Goal: Entertainment & Leisure: Consume media (video, audio)

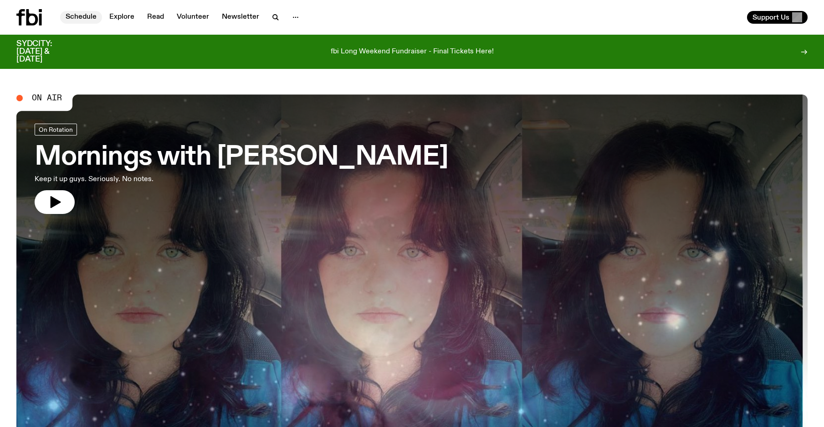
click at [79, 14] on link "Schedule" at bounding box center [81, 17] width 42 height 13
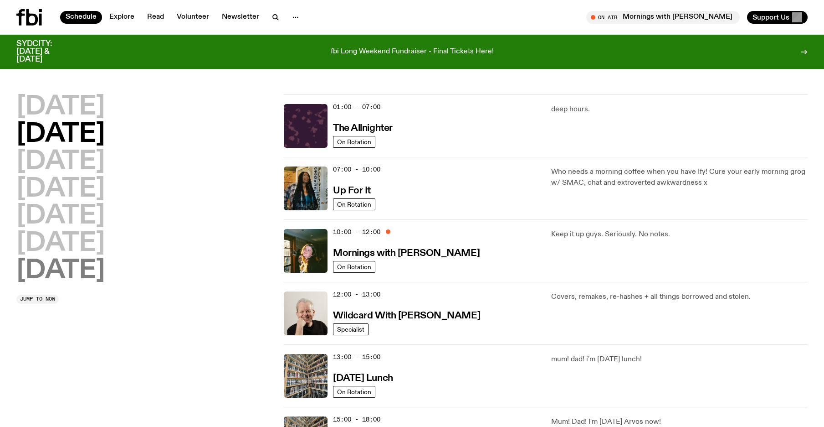
click at [79, 268] on h2 "[DATE]" at bounding box center [60, 271] width 88 height 26
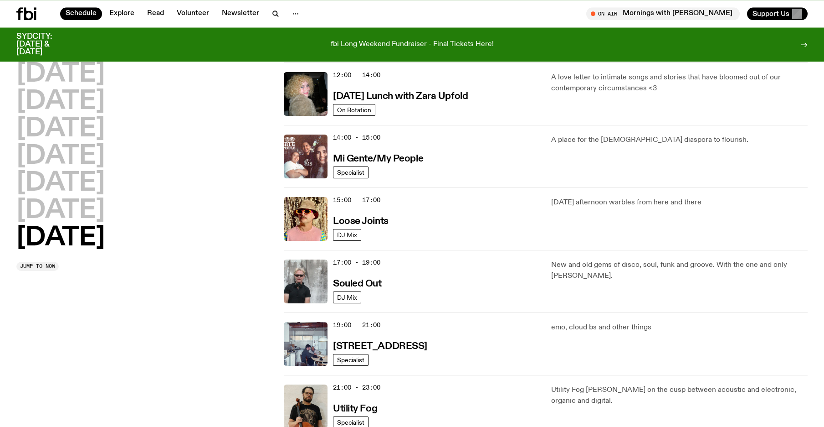
scroll to position [400, 0]
click at [303, 288] on img at bounding box center [306, 280] width 44 height 44
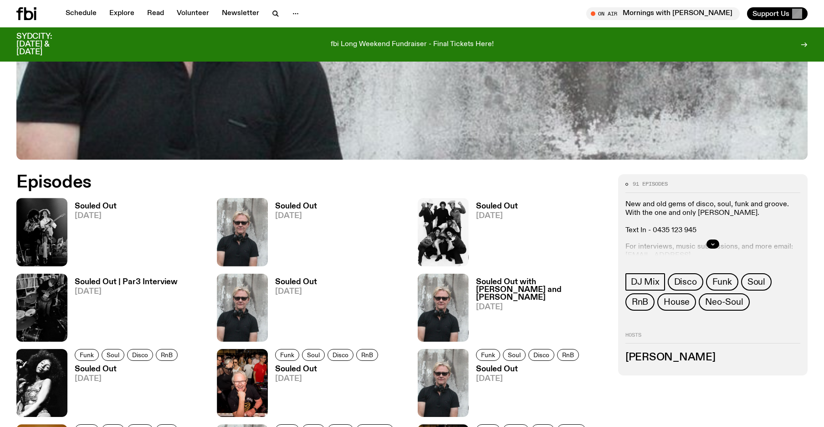
scroll to position [408, 0]
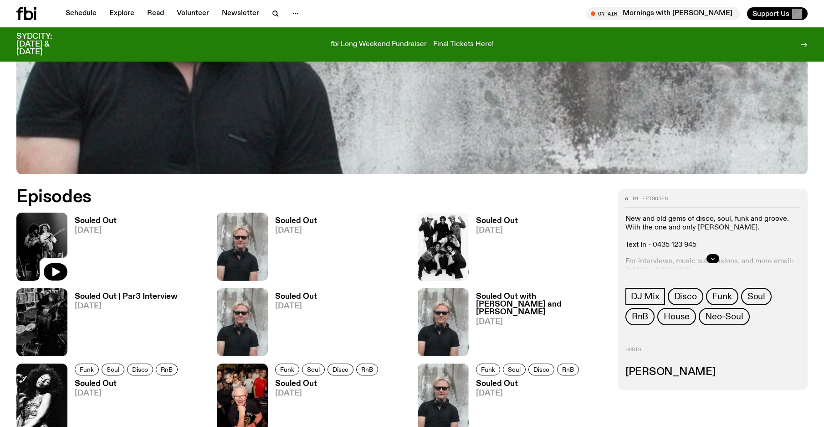
click at [45, 248] on img at bounding box center [41, 246] width 51 height 68
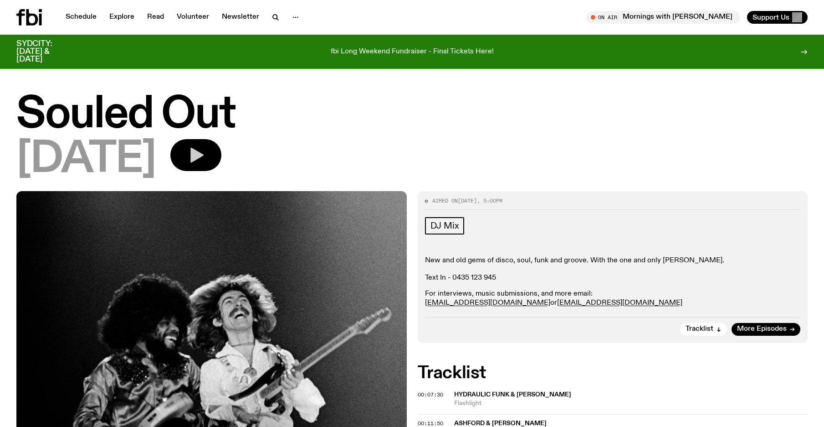
click at [205, 148] on icon "button" at bounding box center [196, 155] width 18 height 18
